Goal: Use online tool/utility: Utilize a website feature to perform a specific function

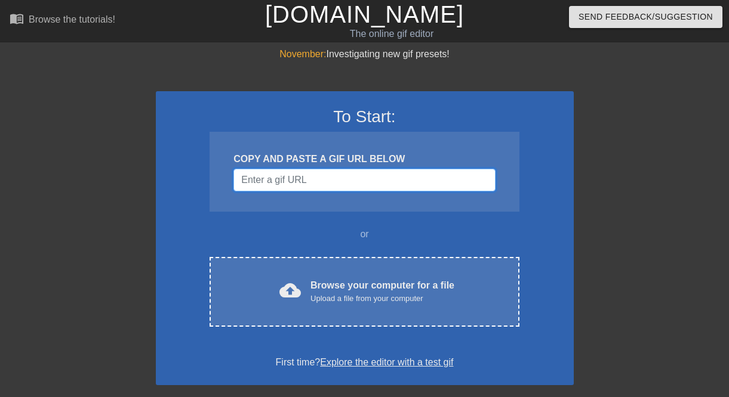
click at [294, 189] on input "Username" at bounding box center [363, 180] width 261 height 23
paste input "https://tenor.com/view/powerpuff-girls-phone-call-blink-gif-22783489"
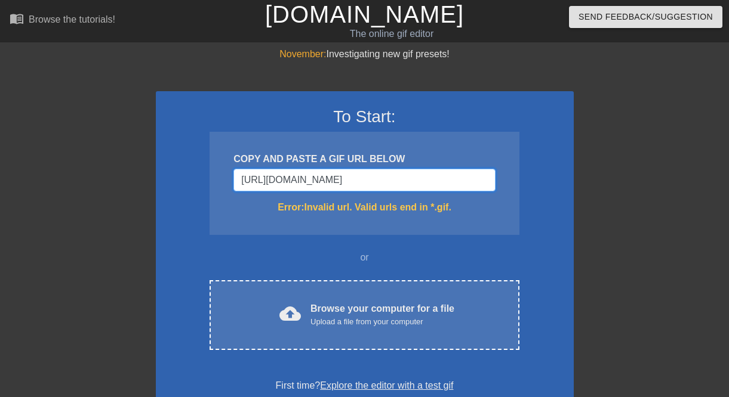
scroll to position [0, 123]
type input "https://tenor.com/view/powerpuff-girls-phone-call-blink-gif-2278348"
drag, startPoint x: 437, startPoint y: 165, endPoint x: 523, endPoint y: 166, distance: 86.5
click at [523, 166] on div "To Start: COPY AND PASTE A GIF URL BELOW https://tenor.com/view/powerpuff-girls…" at bounding box center [365, 249] width 418 height 317
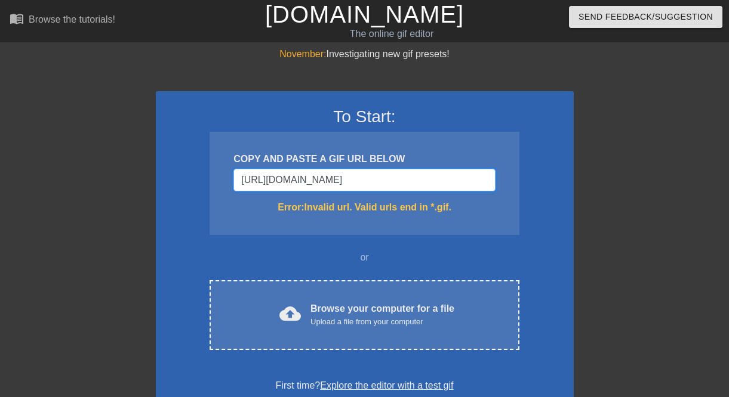
click at [454, 186] on input "https://tenor.com/view/powerpuff-girls-phone-call-blink-gif-2278348" at bounding box center [363, 180] width 261 height 23
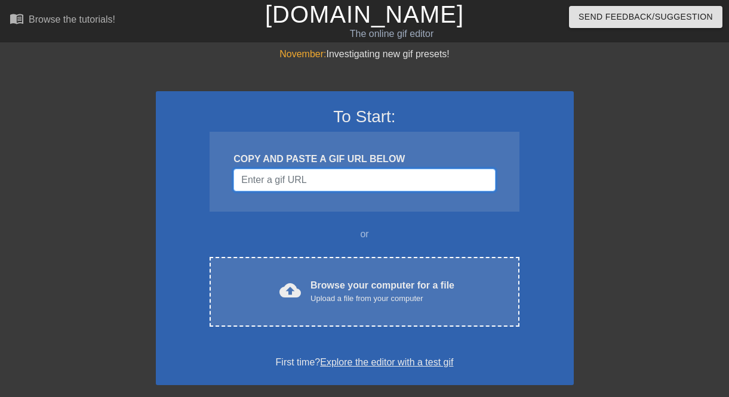
click at [318, 192] on input "Username" at bounding box center [363, 180] width 261 height 23
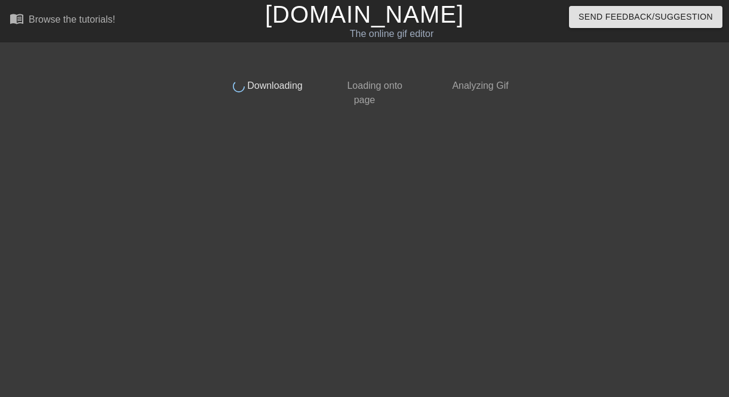
click at [318, 193] on div "done Downloading done Loading onto page done Analyzing Gif" at bounding box center [365, 226] width 300 height 358
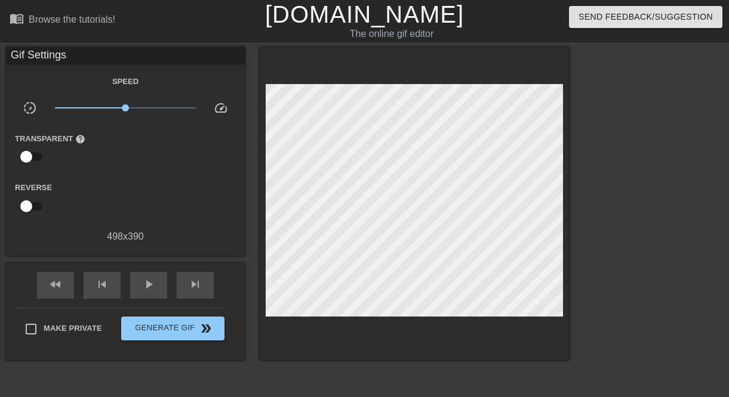
click at [581, 209] on div "title add_circle image add_circle crop photo_size_select_large help keyboard Gi…" at bounding box center [364, 226] width 729 height 358
click at [30, 342] on input "Make Private" at bounding box center [30, 329] width 25 height 25
checkbox input "true"
click at [32, 55] on div "Gif Settings" at bounding box center [125, 56] width 239 height 18
click at [169, 18] on div "menu_book Browse the tutorials!" at bounding box center [125, 20] width 231 height 41
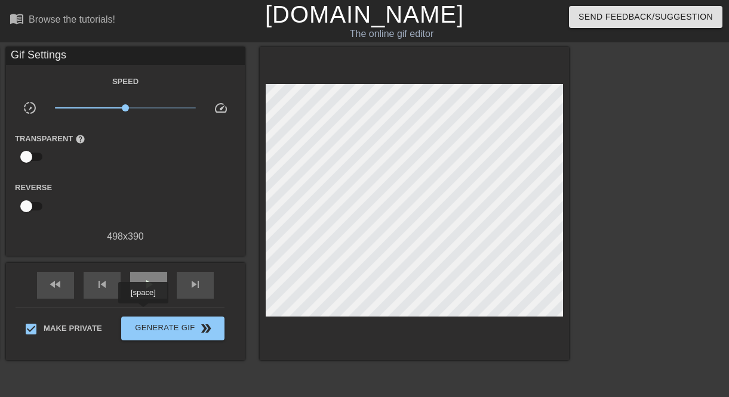
click at [143, 299] on div "play_arrow" at bounding box center [148, 285] width 37 height 27
click at [143, 299] on div "pause" at bounding box center [148, 285] width 37 height 27
click at [143, 299] on div "play_arrow" at bounding box center [148, 285] width 37 height 27
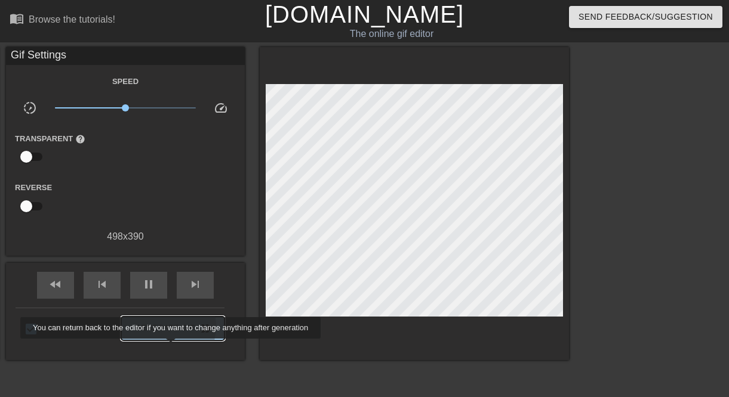
click at [172, 336] on span "Generate Gif double_arrow" at bounding box center [173, 329] width 94 height 14
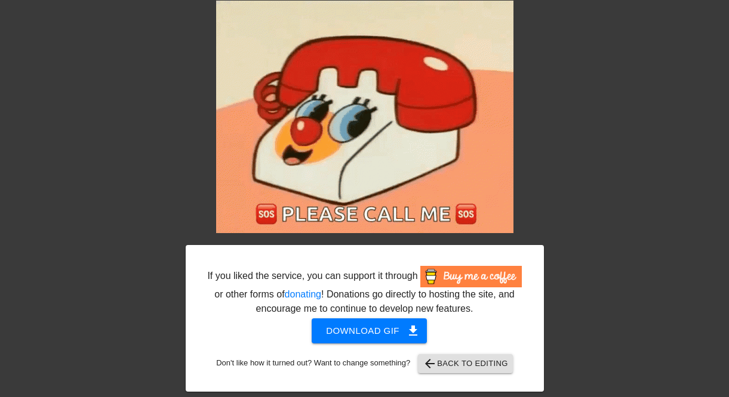
scroll to position [81, 0]
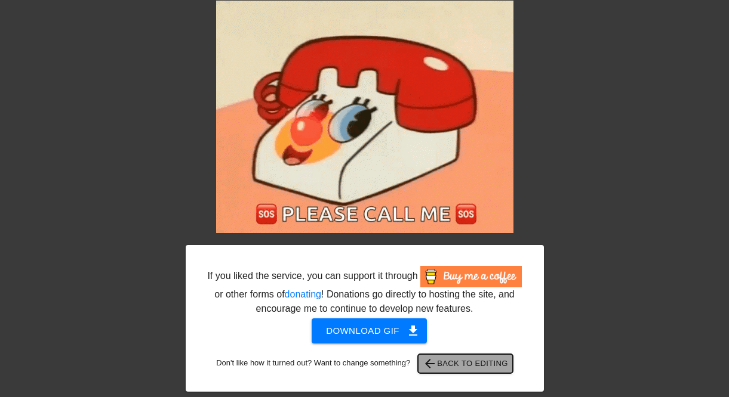
click at [464, 366] on span "arrow_back Back to Editing" at bounding box center [464, 364] width 85 height 14
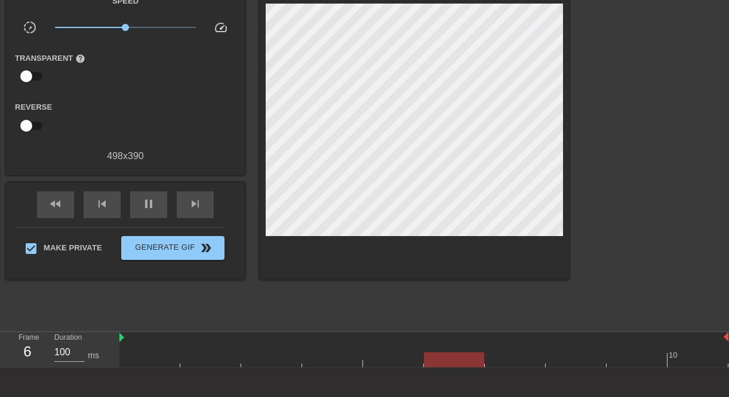
scroll to position [143, 0]
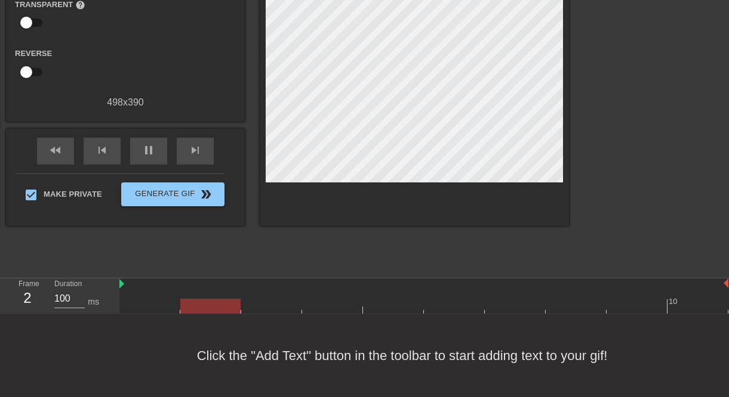
click at [558, 348] on div "Click the "Add Text" button in the toolbar to start adding text to your gif!" at bounding box center [364, 355] width 729 height 83
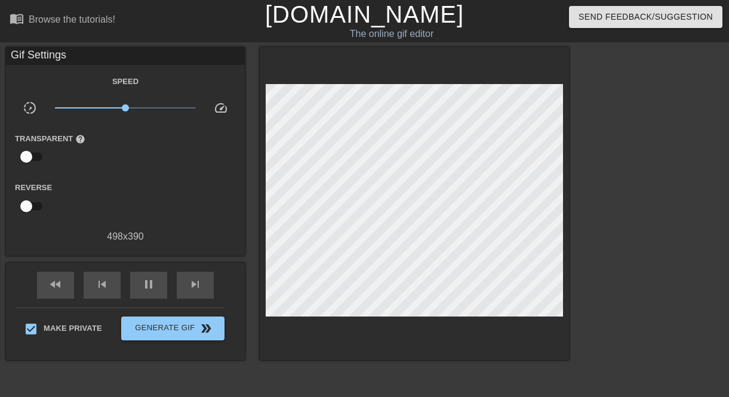
click at [47, 41] on div "menu_book Browse the tutorials!" at bounding box center [125, 20] width 231 height 41
click at [652, 250] on div at bounding box center [672, 226] width 179 height 358
click at [28, 114] on span "slow_motion_video" at bounding box center [30, 108] width 14 height 14
click at [616, 118] on div at bounding box center [672, 226] width 179 height 358
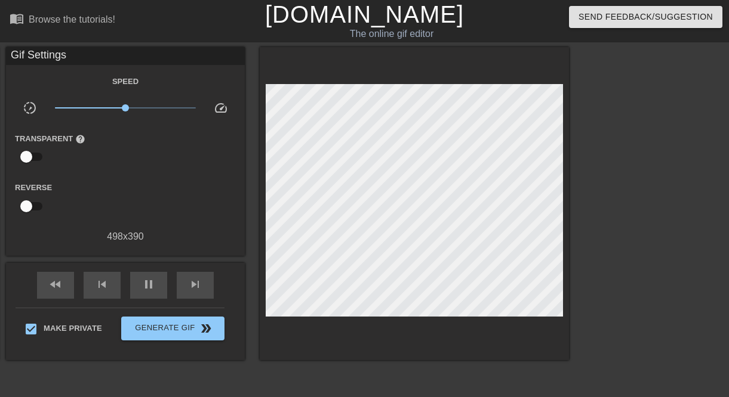
click at [624, 178] on div at bounding box center [672, 226] width 179 height 358
click at [38, 41] on div "menu_book Browse the tutorials!" at bounding box center [125, 20] width 231 height 41
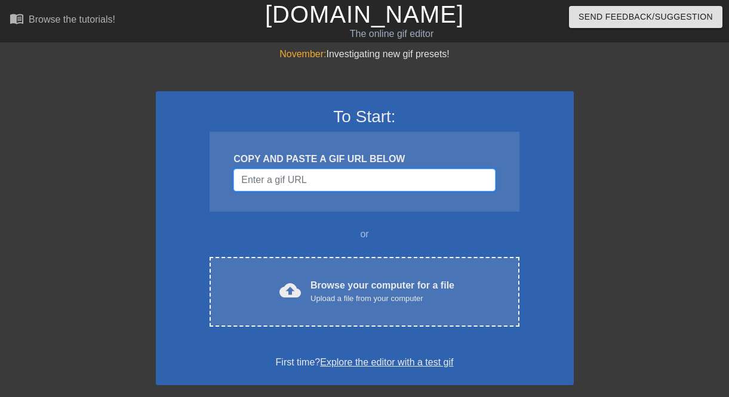
click at [458, 192] on input "Username" at bounding box center [363, 180] width 261 height 23
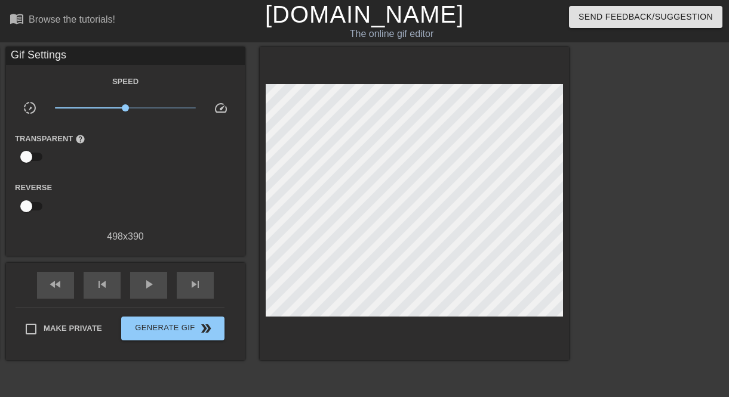
click at [668, 124] on div at bounding box center [672, 226] width 179 height 358
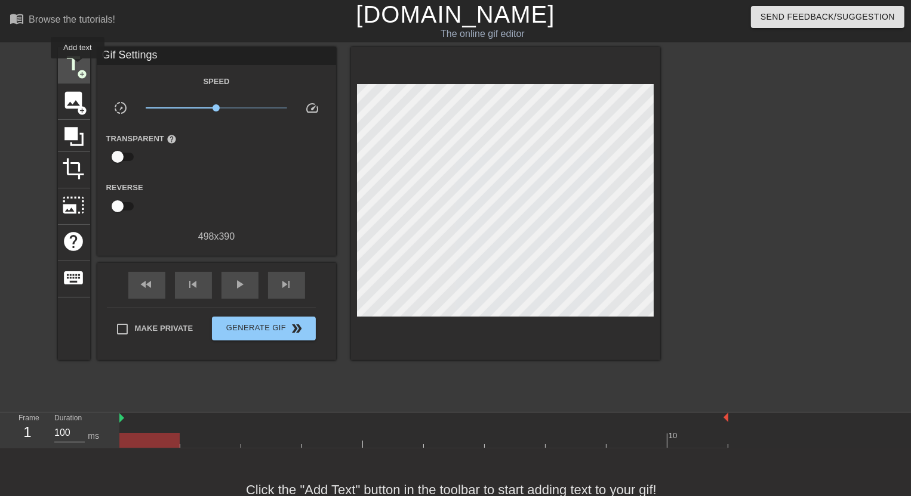
click at [78, 67] on span "title" at bounding box center [74, 64] width 23 height 23
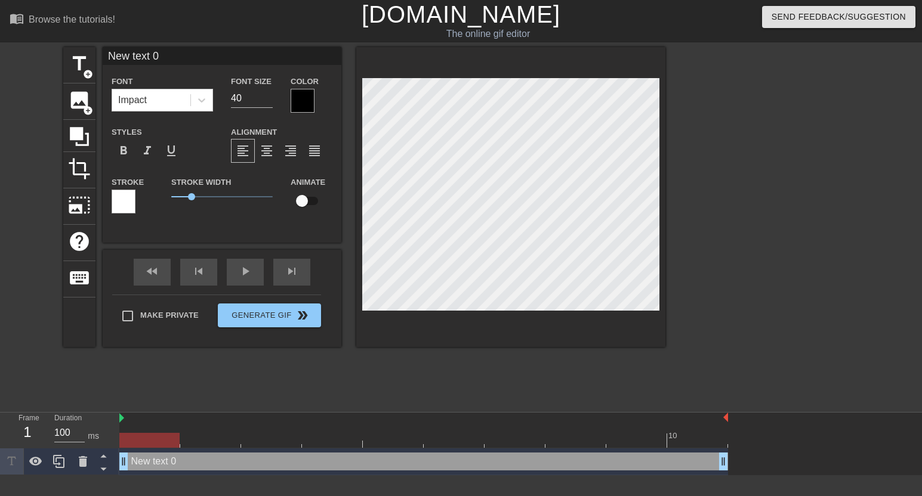
scroll to position [7, 25]
type input "2"
type textarea "21"
type input "210"
type textarea "210"
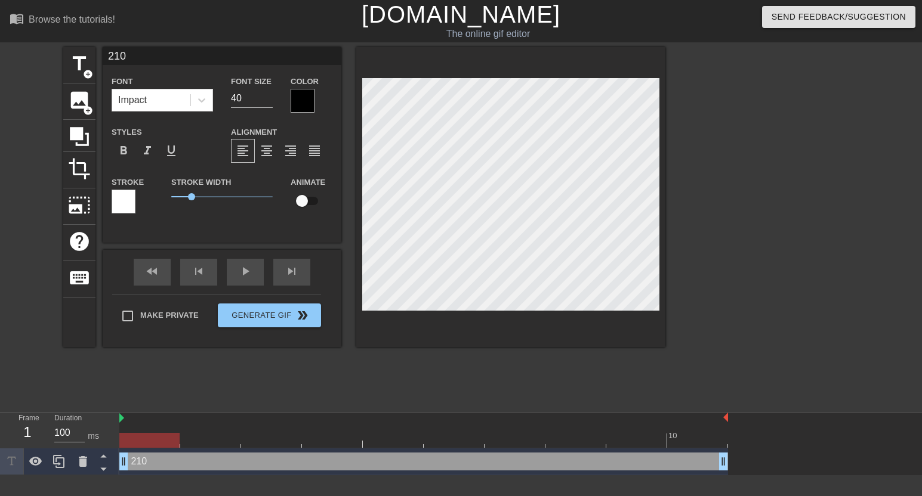
type input "210-"
type textarea "210-"
type input "210-5"
type textarea "210-5"
type input "210-58"
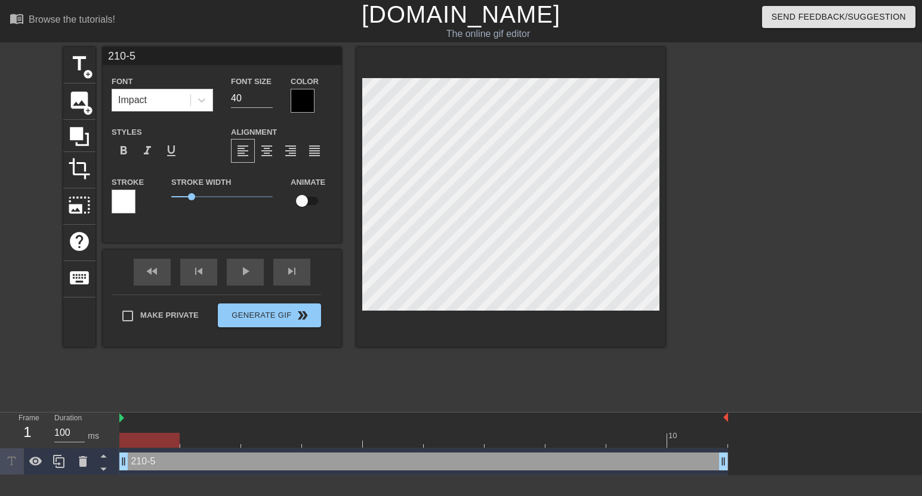
type textarea "210-58"
type input "210-580"
type textarea "210-580"
type input "210-580-"
type textarea "210-580-"
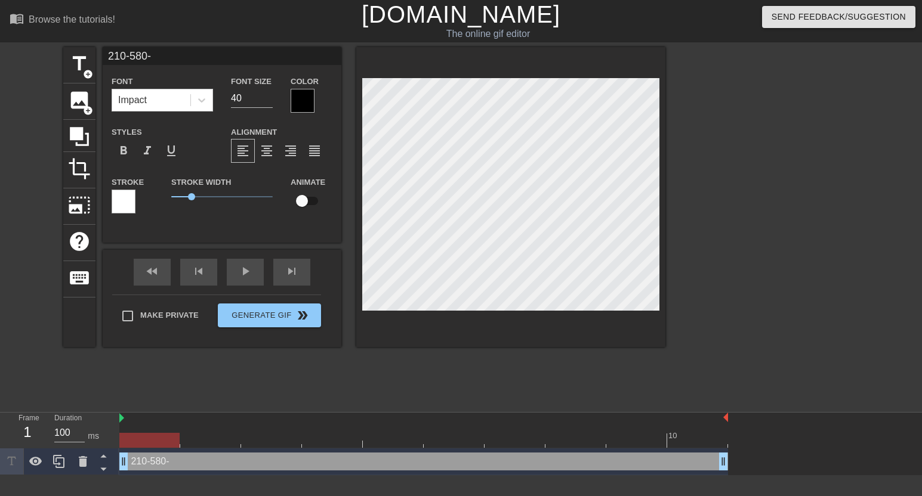
type input "[PHONE_NUMBER]"
type textarea "[PHONE_NUMBER]"
type input "210-580-6-"
type textarea "210-580-6-"
type input "[PHONE_NUMBER]"
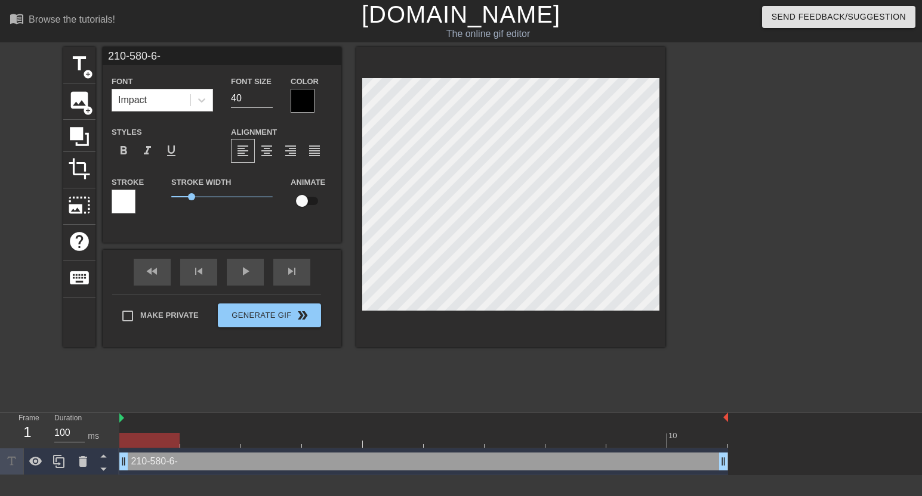
type textarea "[PHONE_NUMBER]"
type input "[PHONE_NUMBER]"
type textarea "[PHONE_NUMBER]"
type input "[PHONE_NUMBER]"
type textarea "[PHONE_NUMBER]"
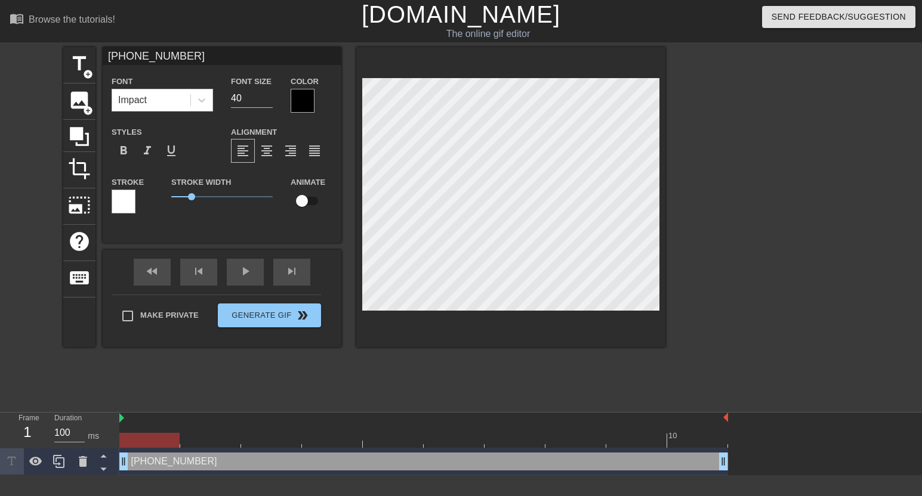
type input "[PHONE_NUMBER]"
type textarea "[PHONE_NUMBER]"
click at [180, 103] on div "Impact" at bounding box center [151, 100] width 78 height 21
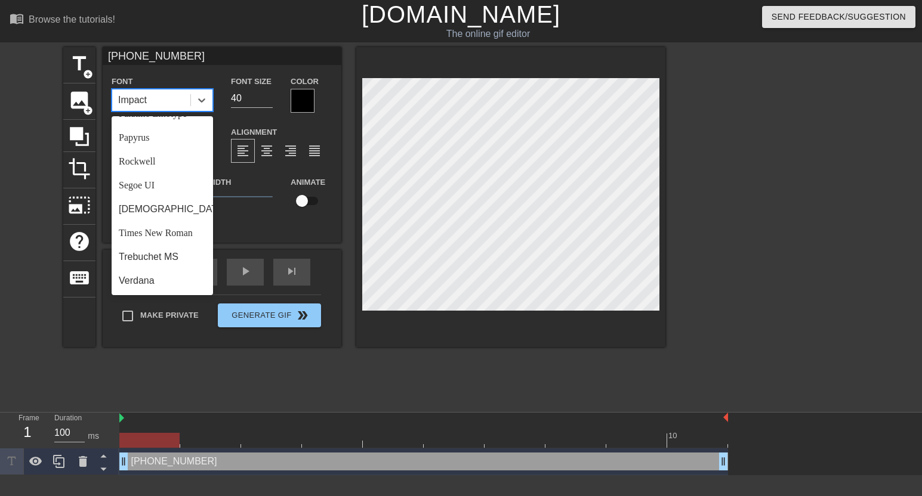
scroll to position [627, 0]
click at [182, 263] on div "Trebuchet MS" at bounding box center [162, 257] width 101 height 24
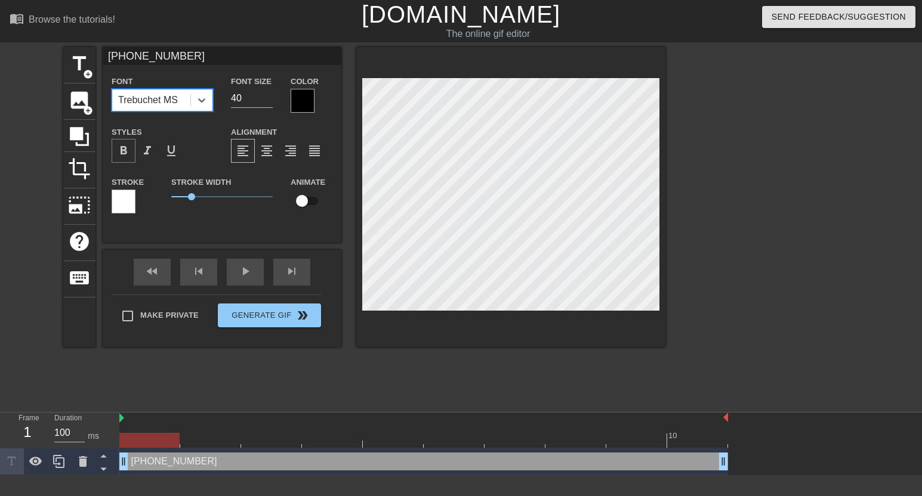
click at [127, 158] on span "format_bold" at bounding box center [123, 151] width 14 height 14
click at [153, 158] on span "format_italic" at bounding box center [147, 151] width 14 height 14
click at [261, 158] on span "format_align_center" at bounding box center [267, 151] width 14 height 14
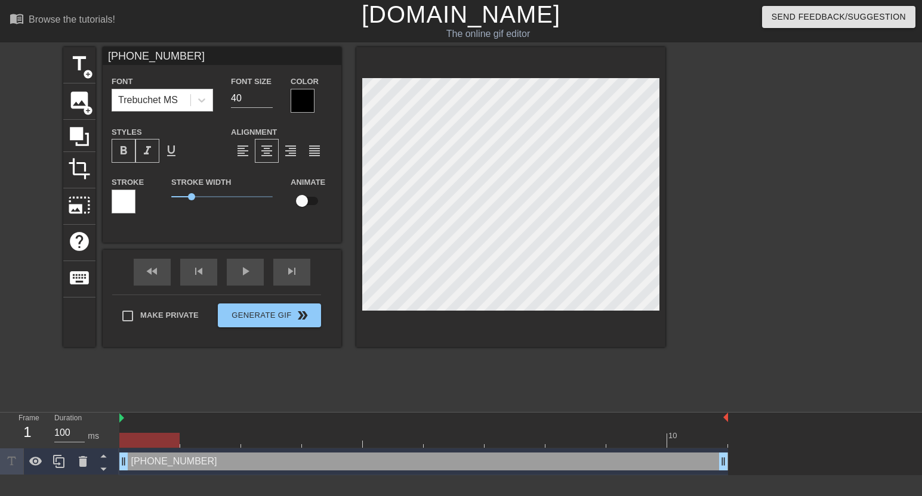
type input "[PHONE_NUMBER]"
type textarea "[PHONE_NUMBER]"
type input "[PHONE_NUMBER]"
type textarea "[PHONE_NUMBER]"
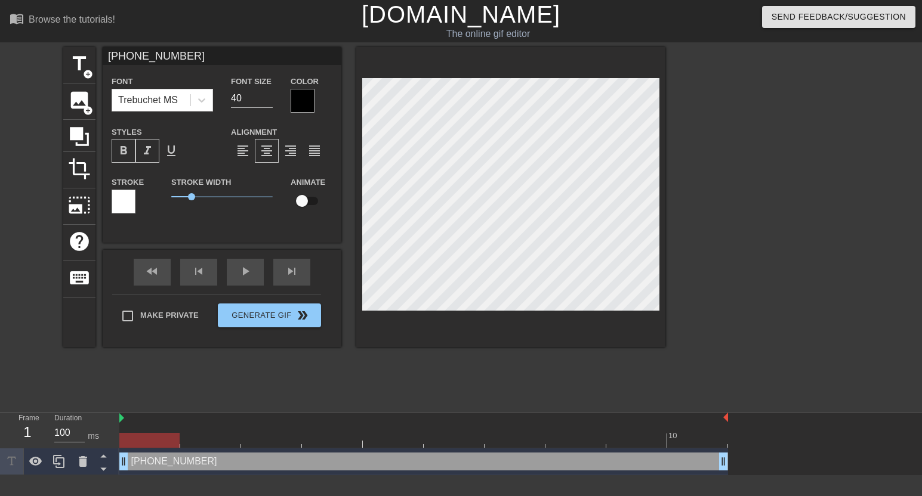
type input "[PHONE_NUMBER]"
type textarea "[PHONE_NUMBER]"
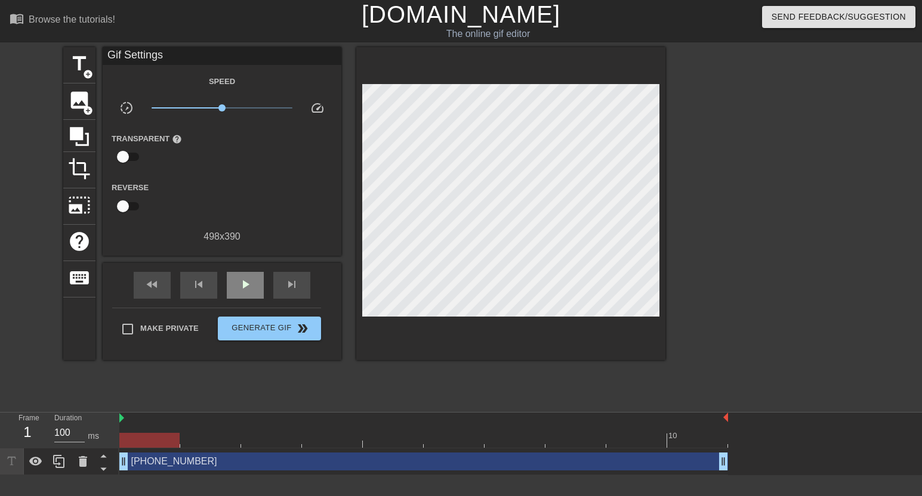
click at [237, 282] on div "fast_rewind skip_previous play_arrow skip_next" at bounding box center [222, 285] width 195 height 45
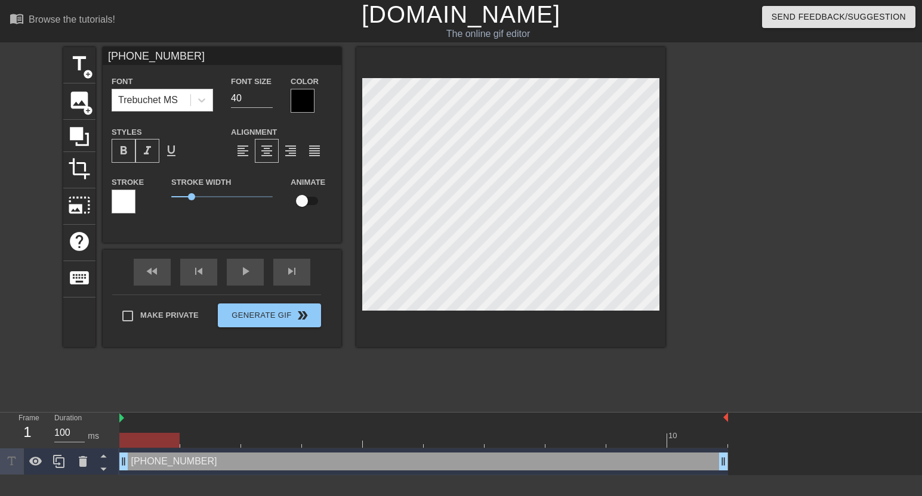
scroll to position [7, 1]
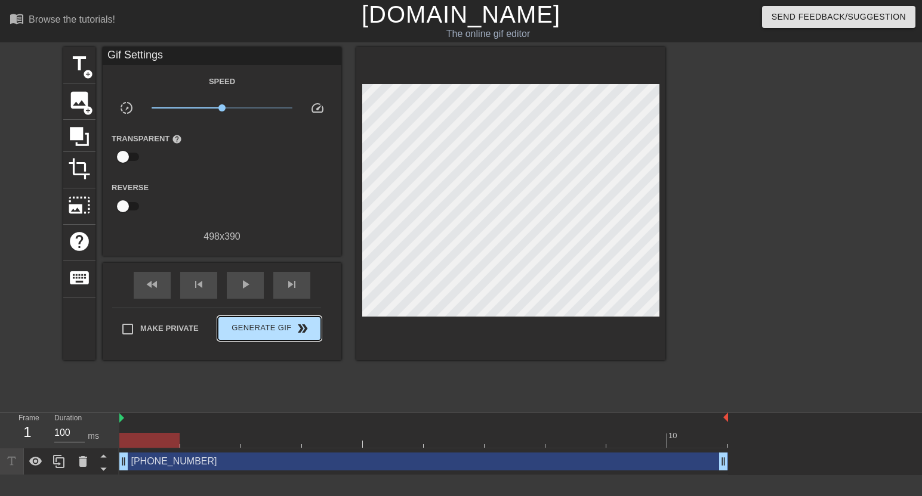
click at [291, 329] on div "Make Private Generate Gif double_arrow" at bounding box center [216, 331] width 209 height 47
click at [304, 336] on span "double_arrow" at bounding box center [302, 329] width 14 height 14
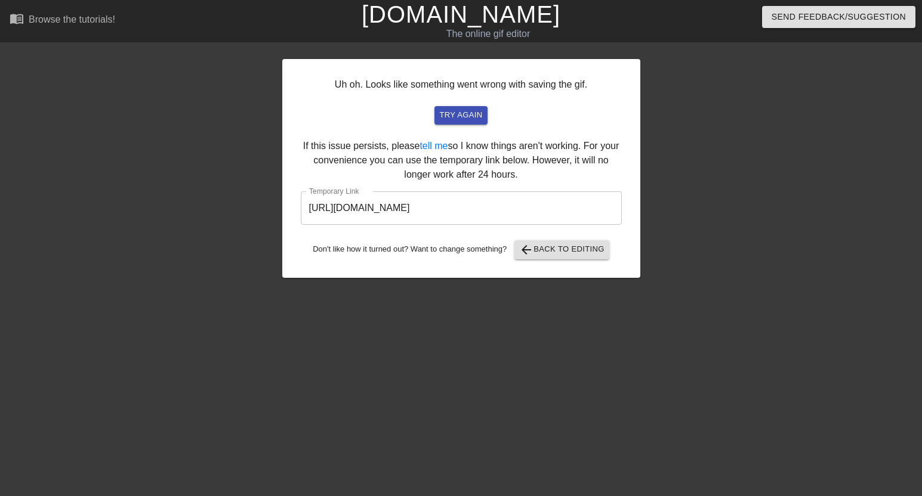
click at [728, 162] on div at bounding box center [744, 226] width 179 height 358
